Goal: Find specific page/section

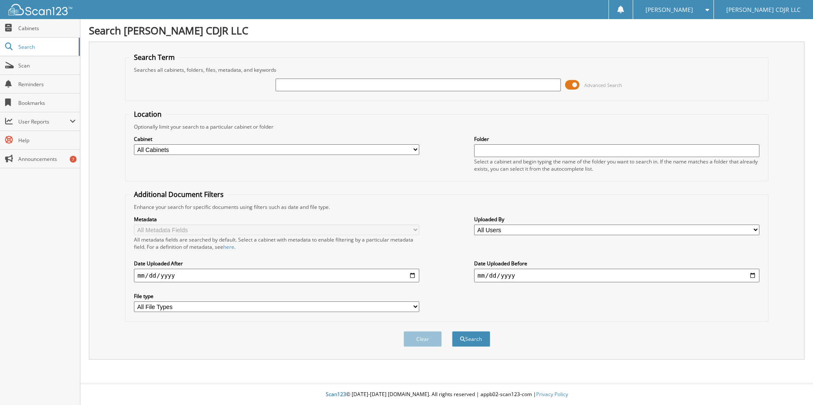
click at [572, 84] on span at bounding box center [572, 85] width 14 height 13
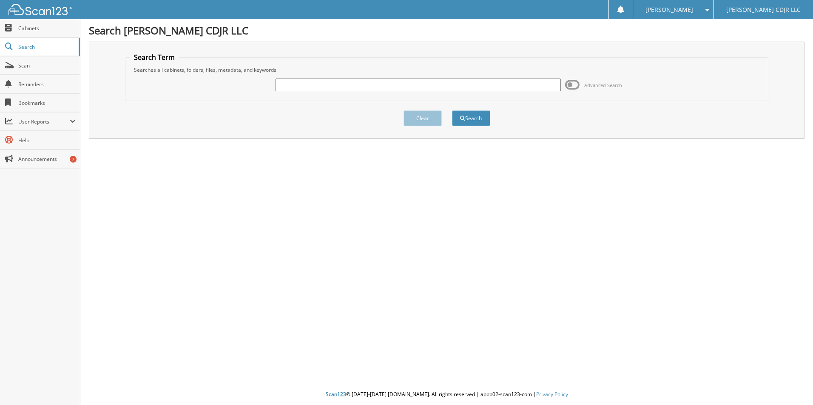
click at [290, 77] on div "Advanced Search" at bounding box center [447, 85] width 634 height 23
click at [295, 91] on input "text" at bounding box center [417, 85] width 285 height 13
type input "338434"
click at [452, 111] on button "Search" at bounding box center [471, 119] width 38 height 16
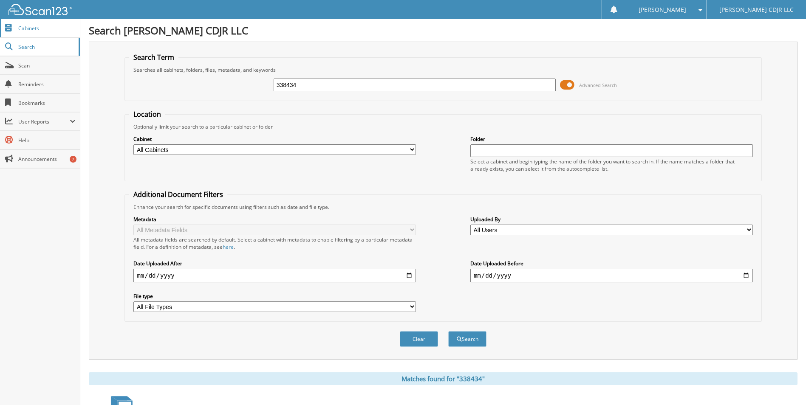
click at [31, 28] on span "Cabinets" at bounding box center [46, 28] width 57 height 7
